Goal: Transaction & Acquisition: Purchase product/service

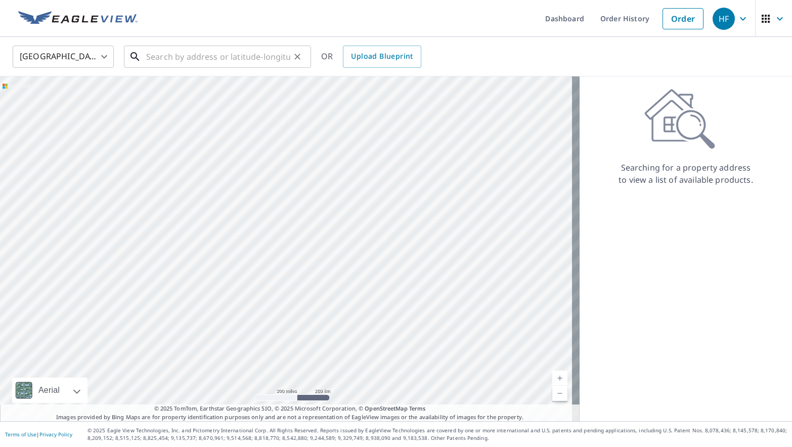
click at [198, 63] on input "text" at bounding box center [218, 57] width 144 height 28
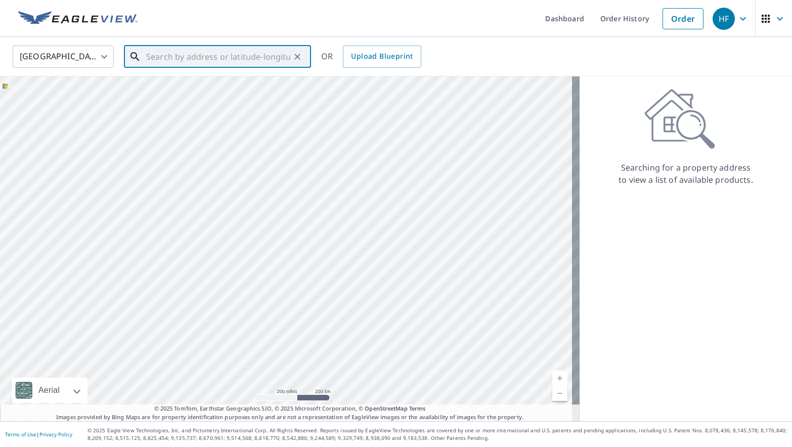
click at [155, 57] on input "text" at bounding box center [218, 57] width 144 height 28
paste input "[STREET_ADDRESS]"
click at [253, 90] on span "[STREET_ADDRESS]" at bounding box center [223, 86] width 159 height 12
type input "[STREET_ADDRESS]"
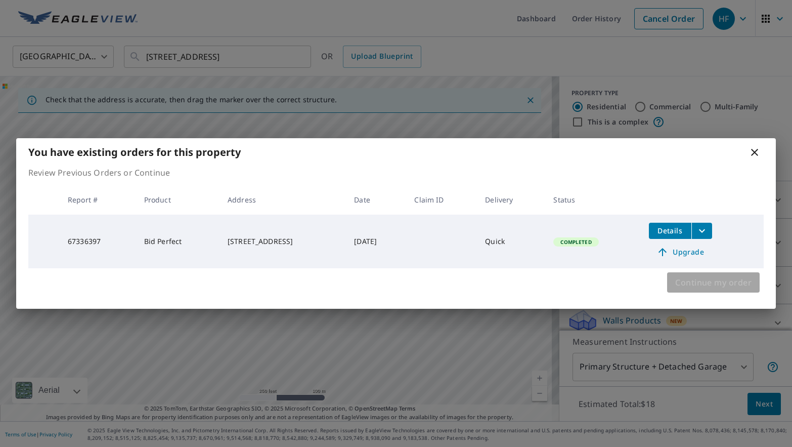
click at [706, 276] on span "Continue my order" at bounding box center [714, 282] width 76 height 14
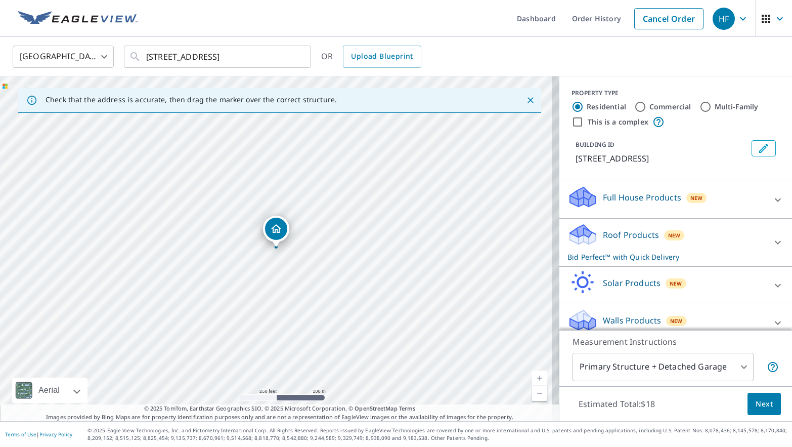
click at [756, 406] on span "Next" at bounding box center [764, 404] width 17 height 13
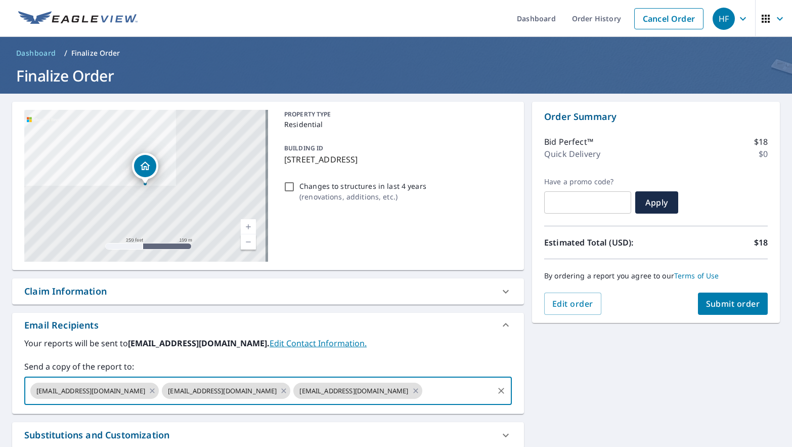
click at [424, 397] on input "text" at bounding box center [458, 390] width 68 height 19
paste input "[EMAIL_ADDRESS][DOMAIN_NAME]"
type input "[EMAIL_ADDRESS][DOMAIN_NAME]"
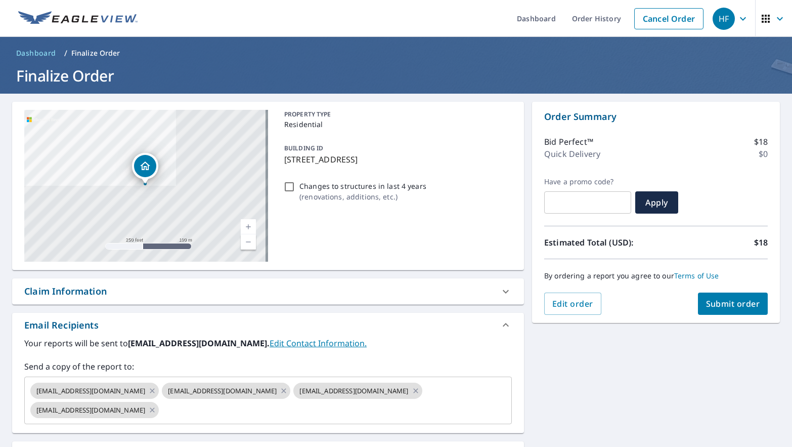
click at [395, 362] on label "Send a copy of the report to:" at bounding box center [268, 366] width 488 height 12
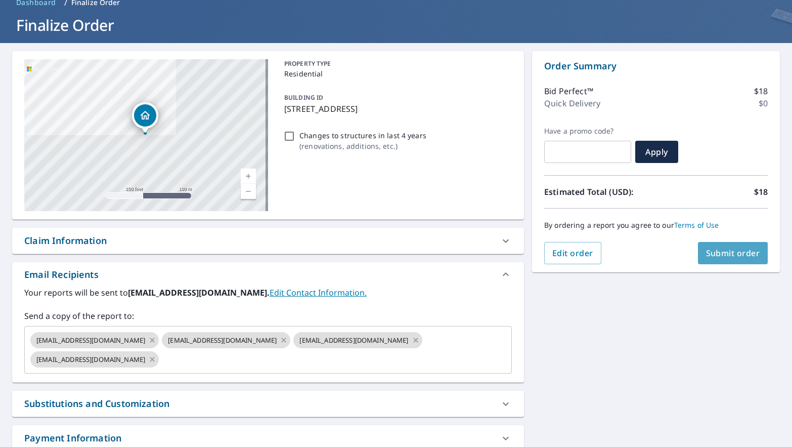
click at [711, 250] on span "Submit order" at bounding box center [733, 252] width 54 height 11
checkbox input "true"
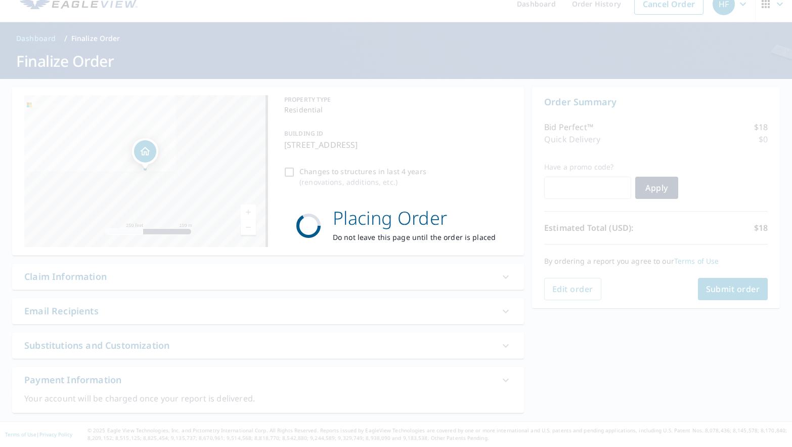
scroll to position [15, 0]
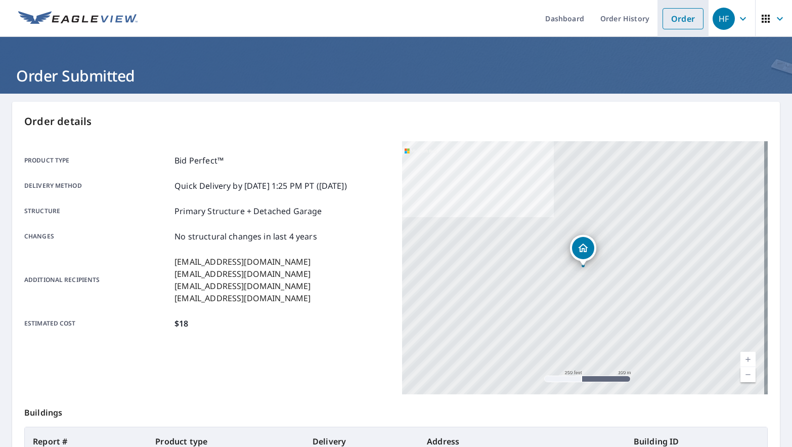
click at [670, 19] on link "Order" at bounding box center [683, 18] width 41 height 21
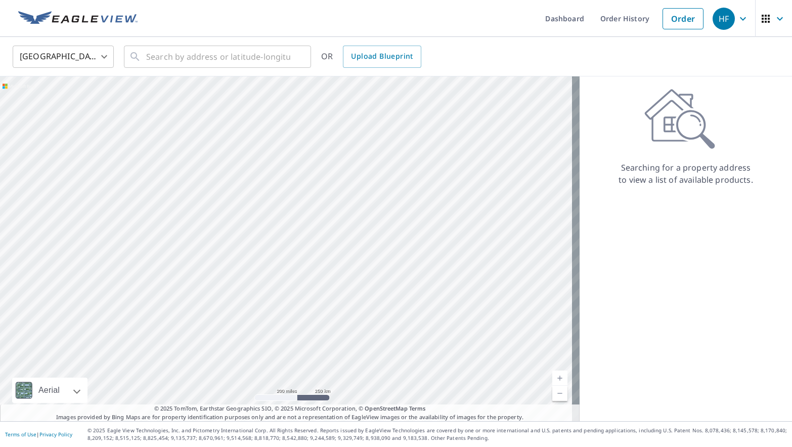
click at [147, 22] on ul "Dashboard Order History Order" at bounding box center [426, 18] width 565 height 37
